Goal: Information Seeking & Learning: Check status

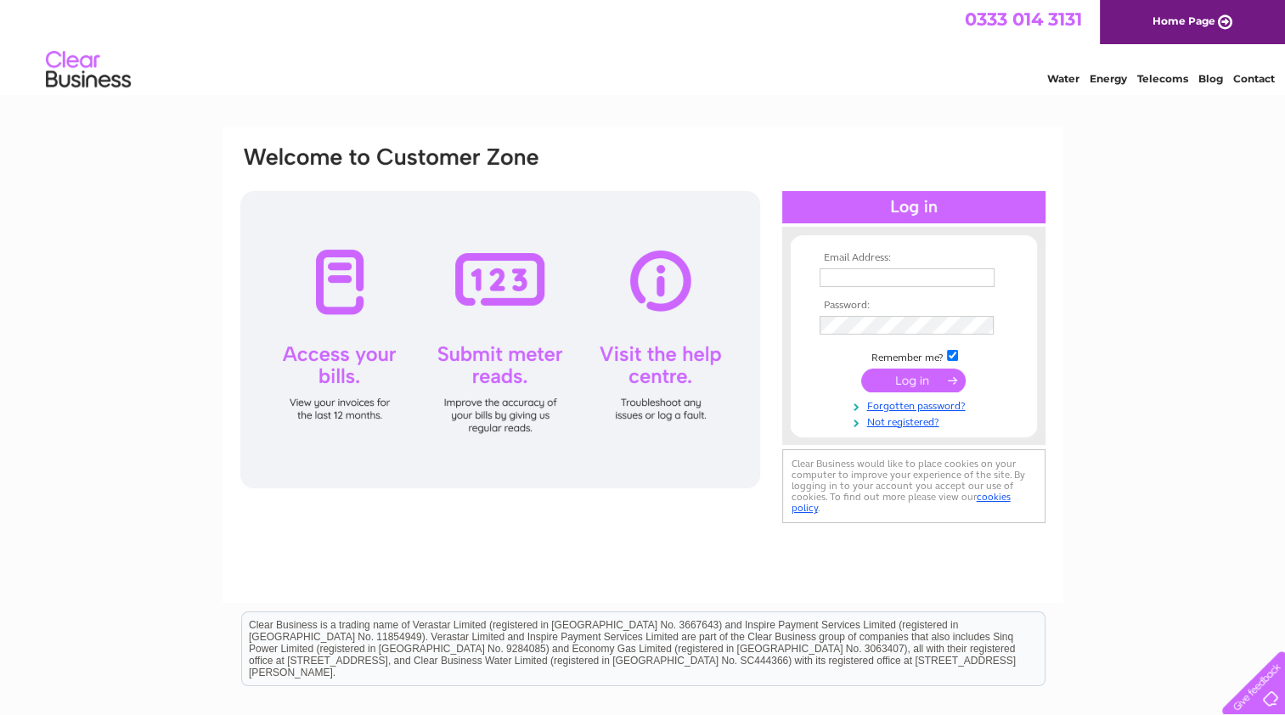
type input "ryan@raise-projects.co.uk"
click at [926, 379] on input "submit" at bounding box center [913, 381] width 104 height 24
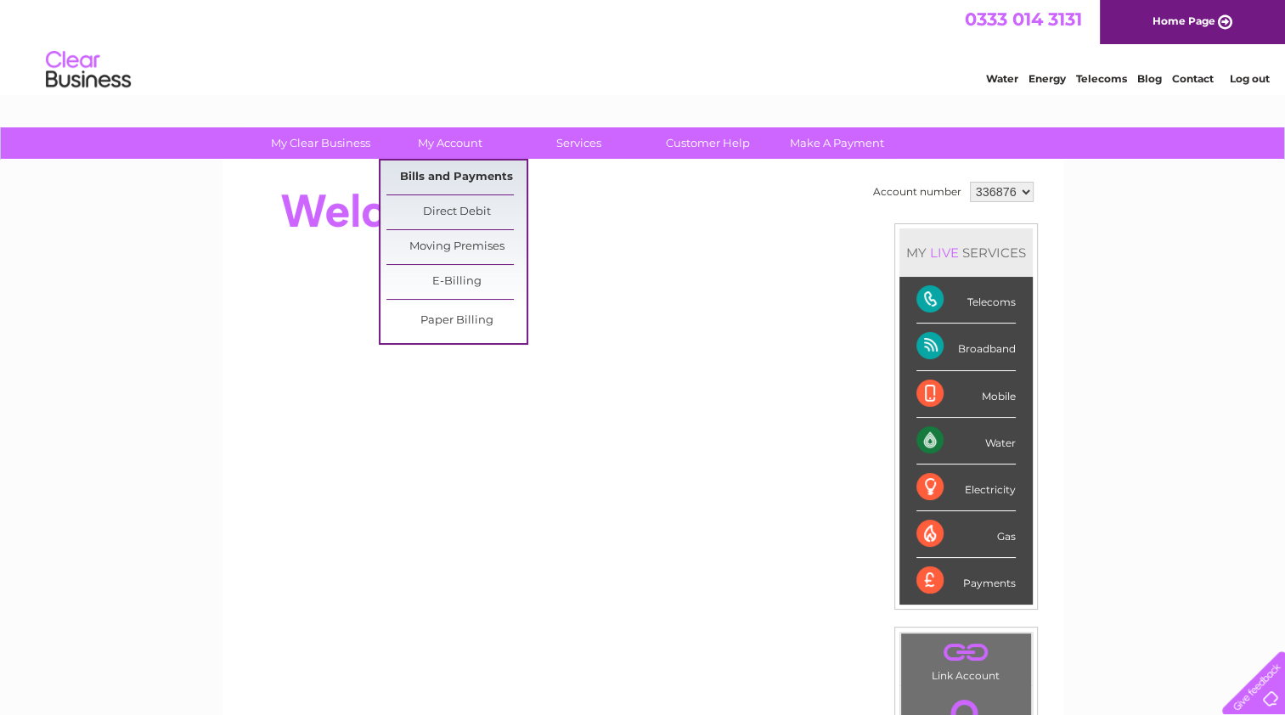
click at [469, 174] on link "Bills and Payments" at bounding box center [456, 178] width 140 height 34
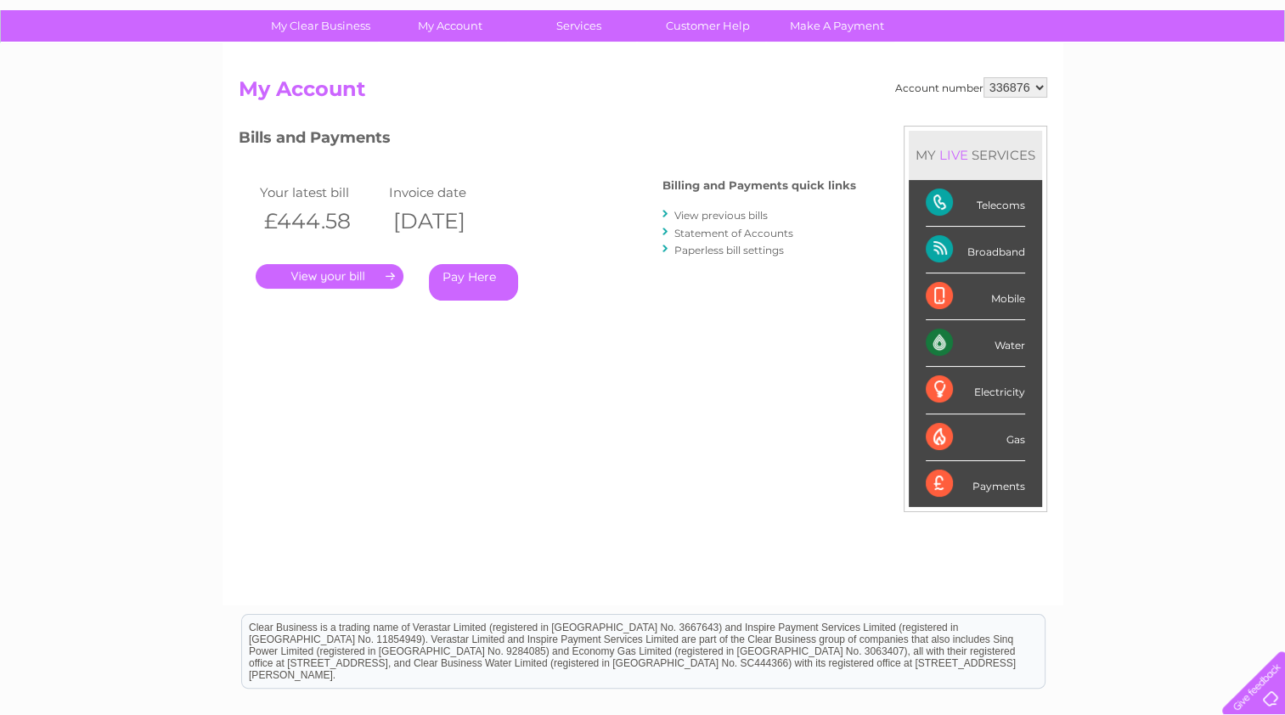
scroll to position [118, 0]
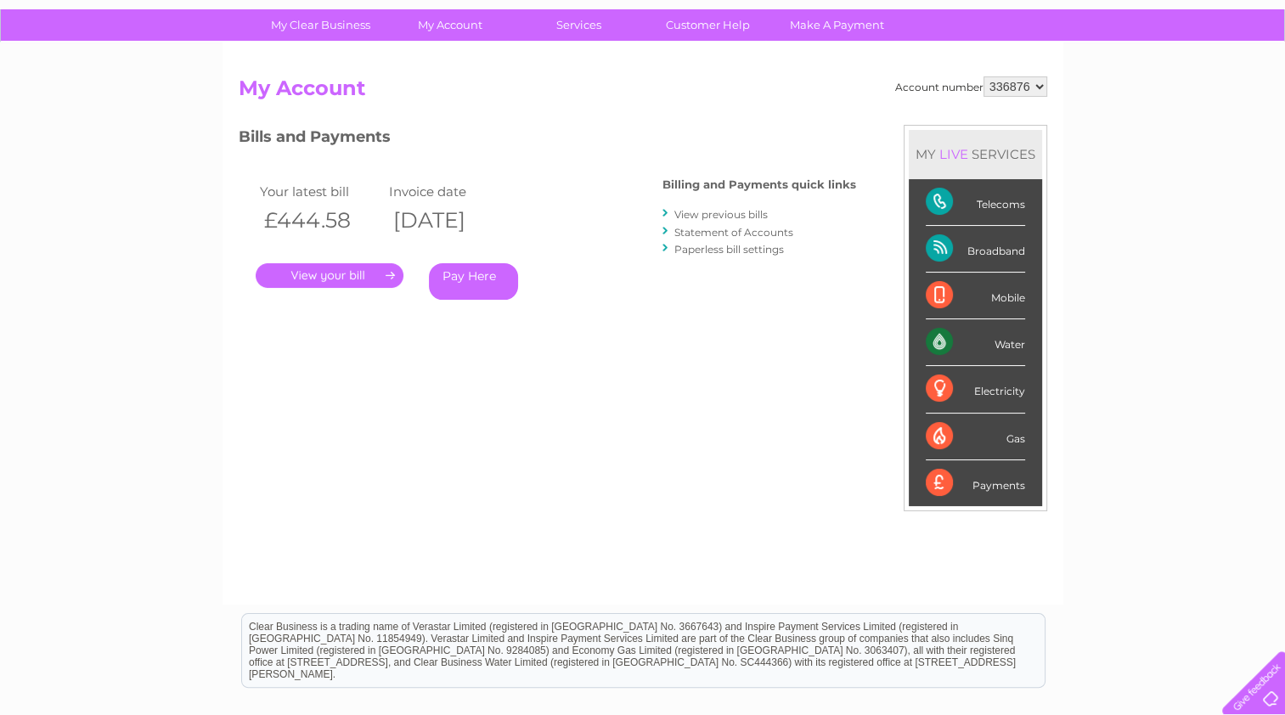
click at [349, 274] on link "." at bounding box center [330, 275] width 148 height 25
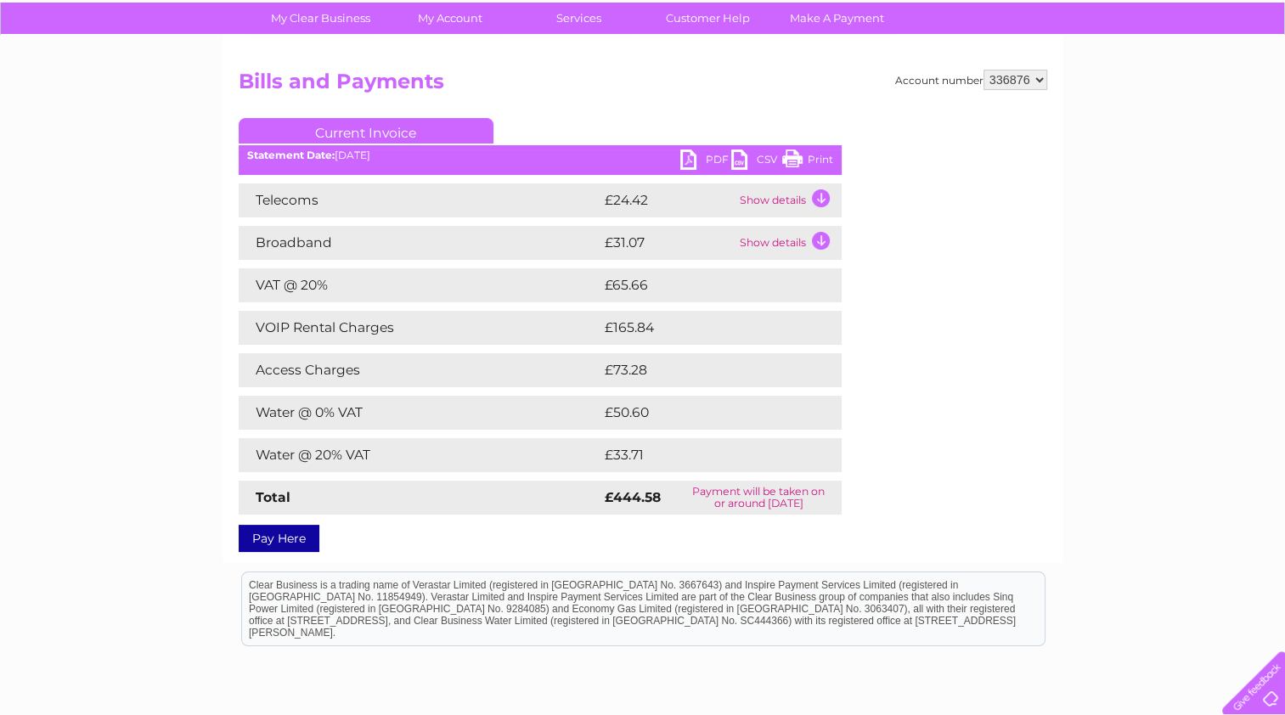
scroll to position [126, 0]
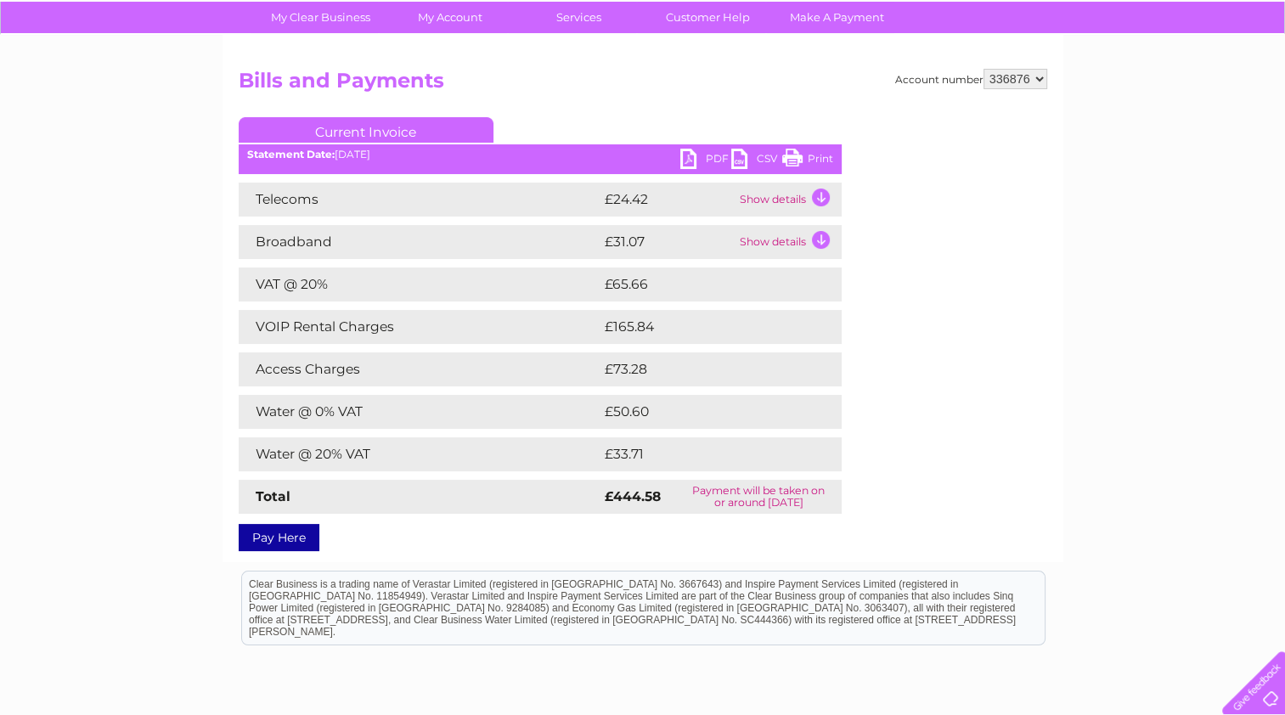
click at [819, 195] on td "Show details" at bounding box center [788, 200] width 106 height 34
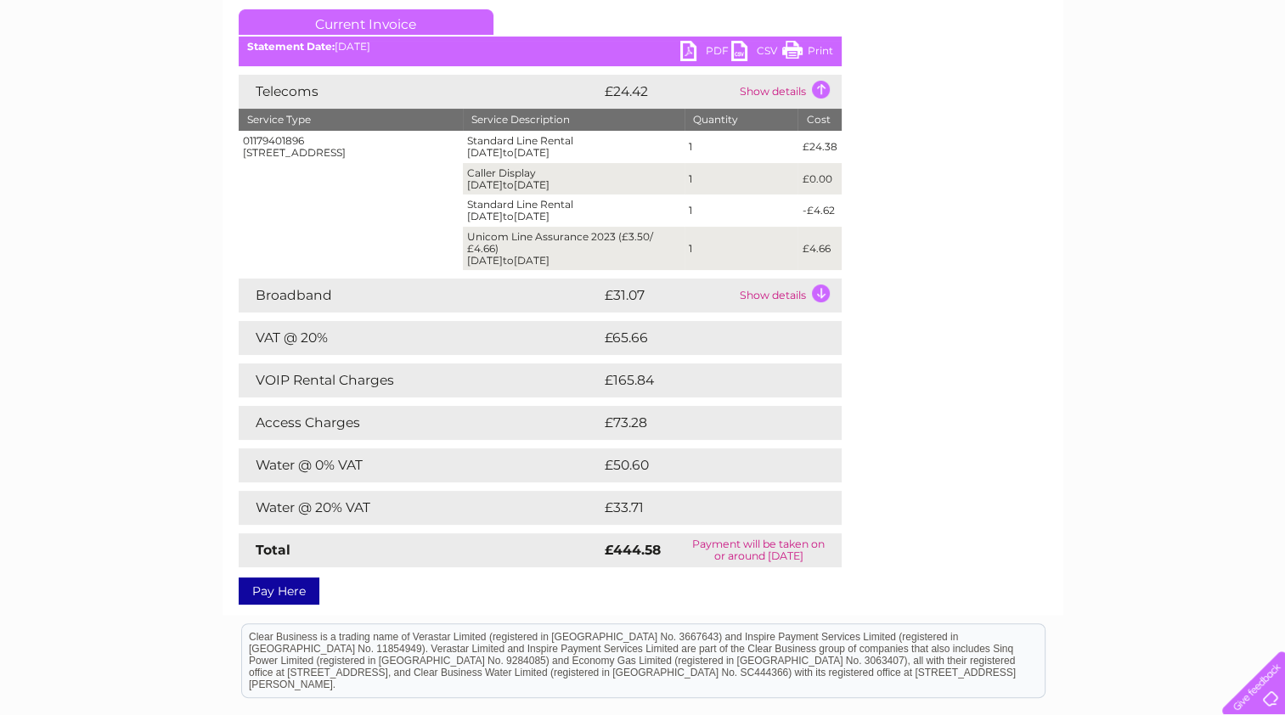
scroll to position [234, 0]
click at [296, 382] on td "VOIP Rental Charges" at bounding box center [420, 380] width 362 height 34
click at [808, 299] on td "Show details" at bounding box center [788, 295] width 106 height 34
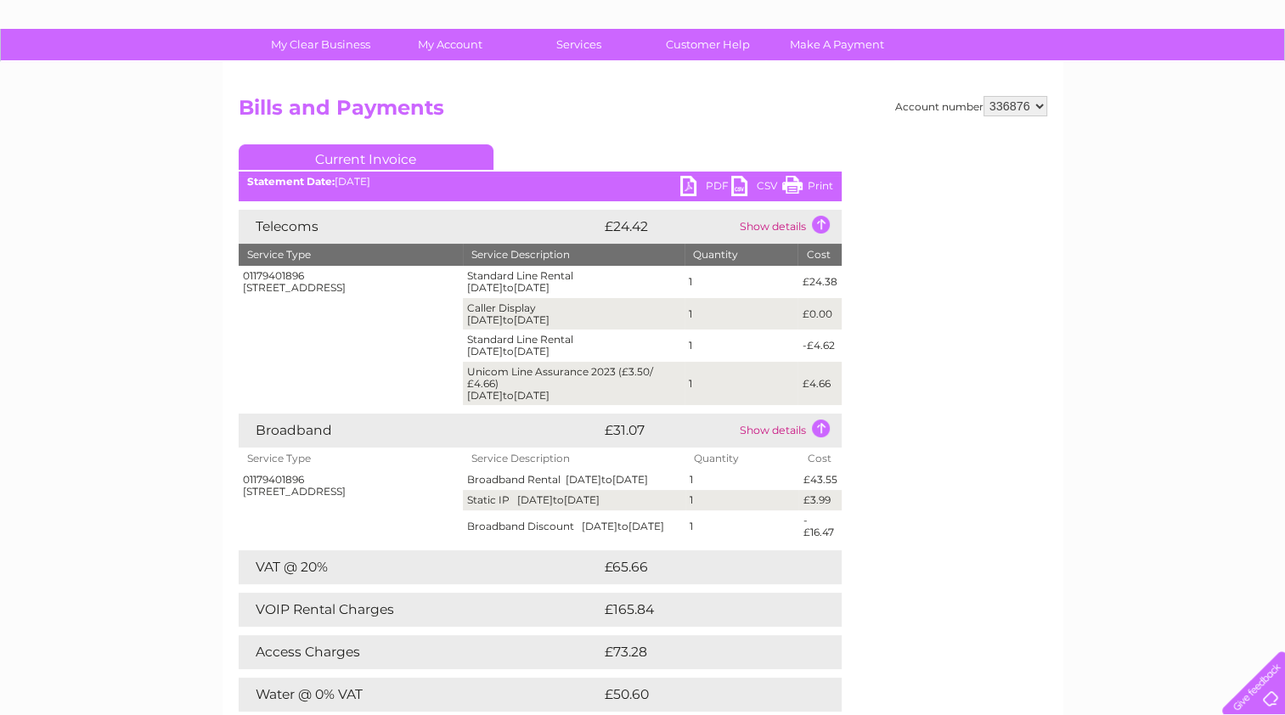
scroll to position [0, 0]
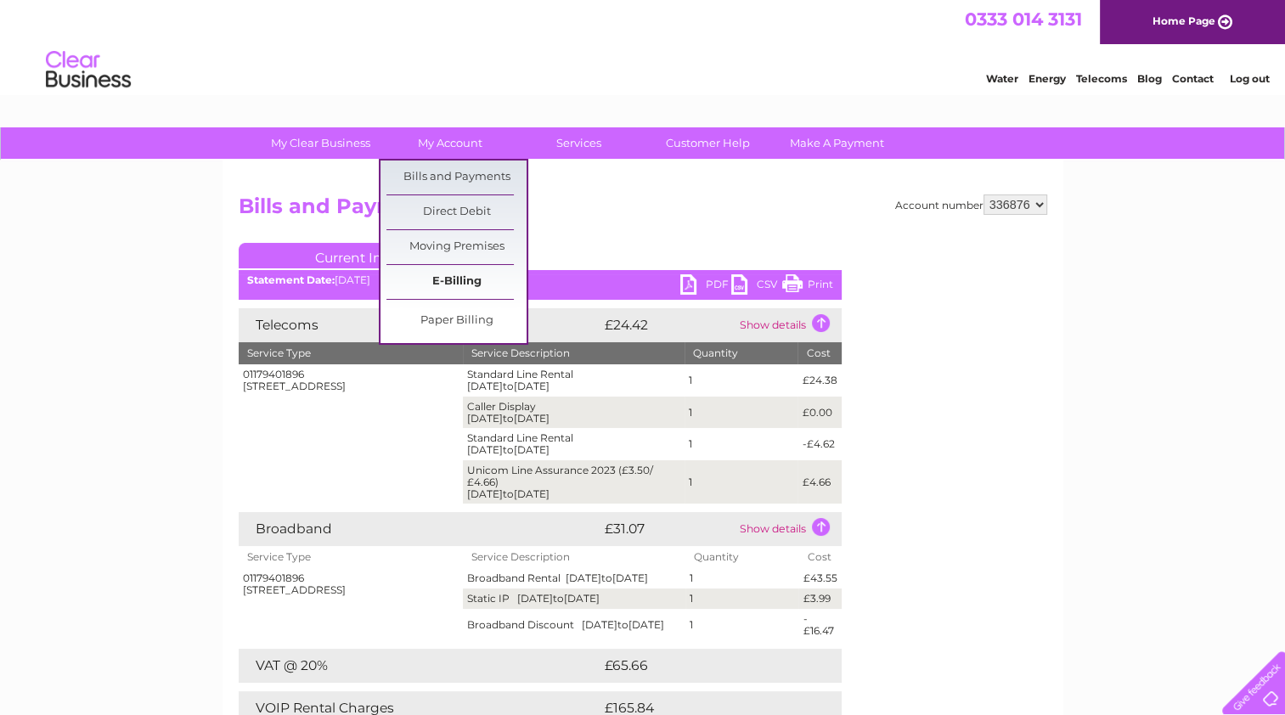
click at [454, 279] on link "E-Billing" at bounding box center [456, 282] width 140 height 34
